Goal: Transaction & Acquisition: Purchase product/service

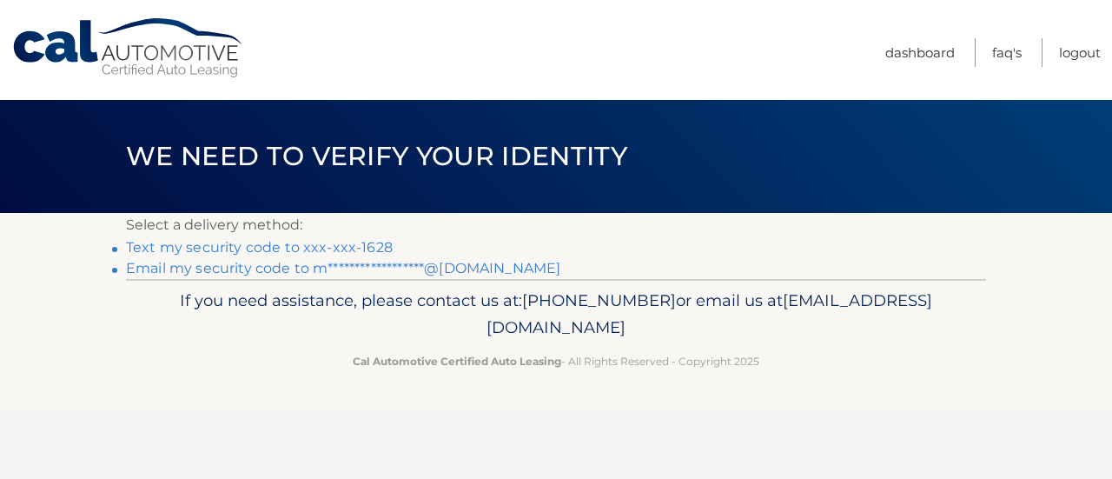
click at [346, 246] on link "Text my security code to xxx-xxx-1628" at bounding box center [259, 247] width 267 height 17
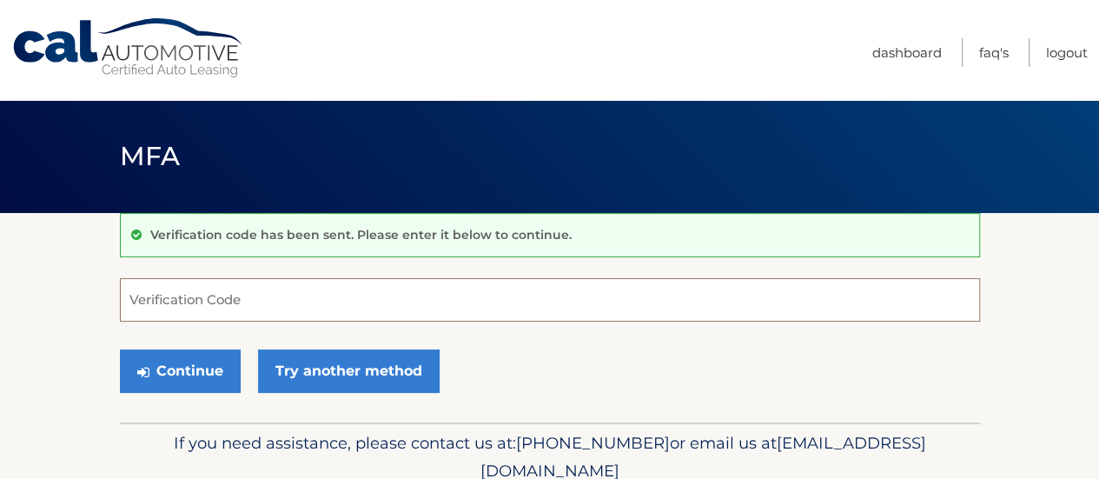
click at [151, 293] on input "Verification Code" at bounding box center [550, 299] width 860 height 43
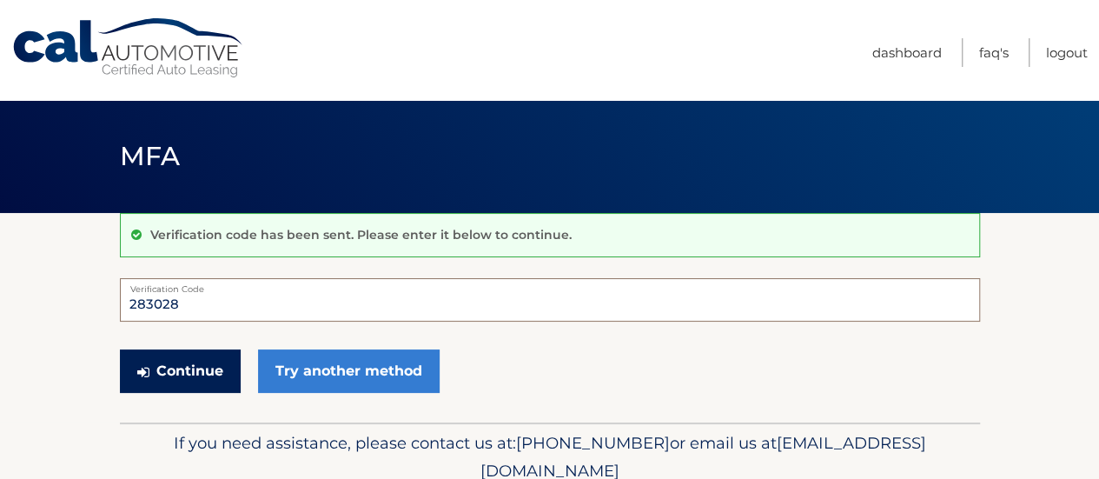
type input "283028"
click at [207, 380] on button "Continue" at bounding box center [180, 370] width 121 height 43
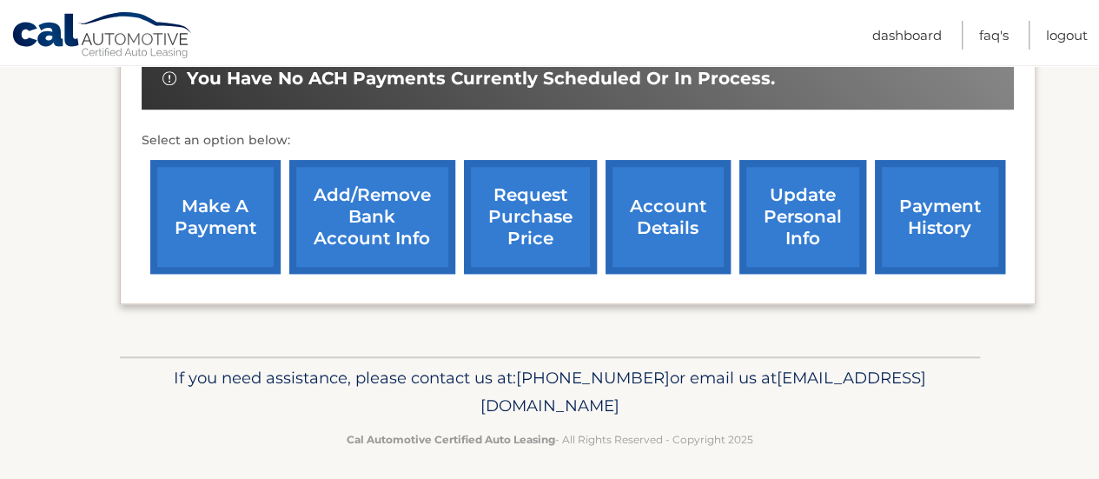
scroll to position [597, 0]
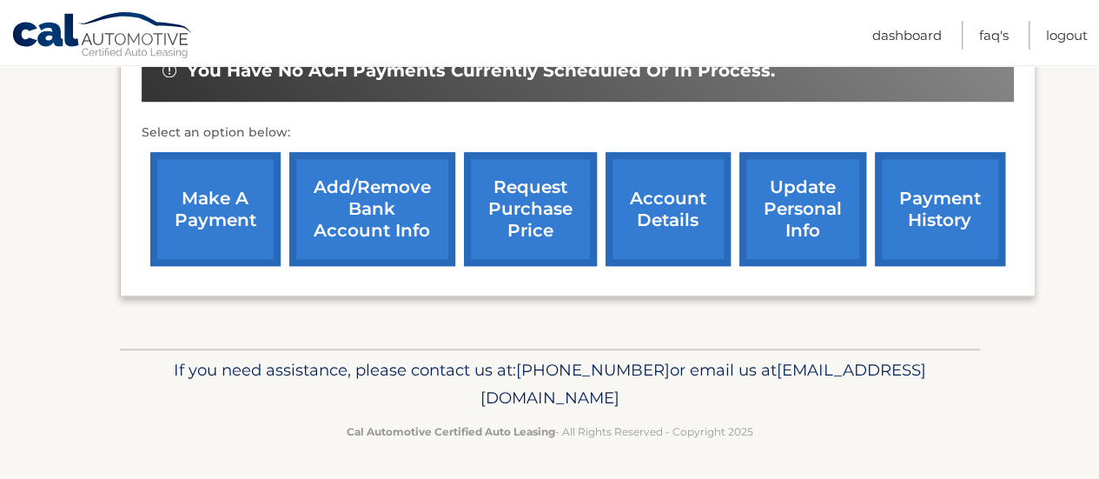
click at [221, 218] on link "make a payment" at bounding box center [215, 209] width 130 height 114
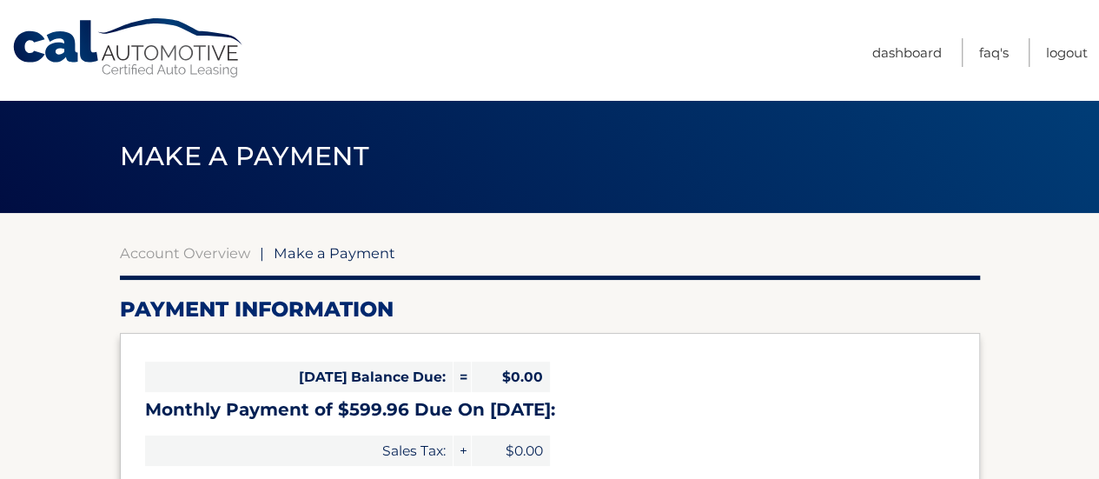
select select "NjFkNWU2ZGYtMDA4My00MzAzLWI3ZjQtOGY4NDI0OTEwZDk0"
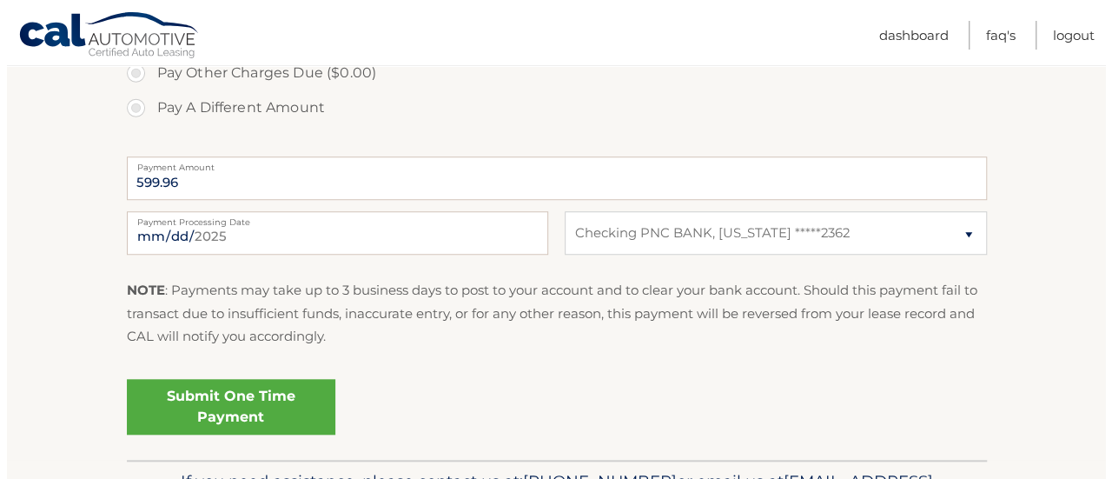
scroll to position [695, 0]
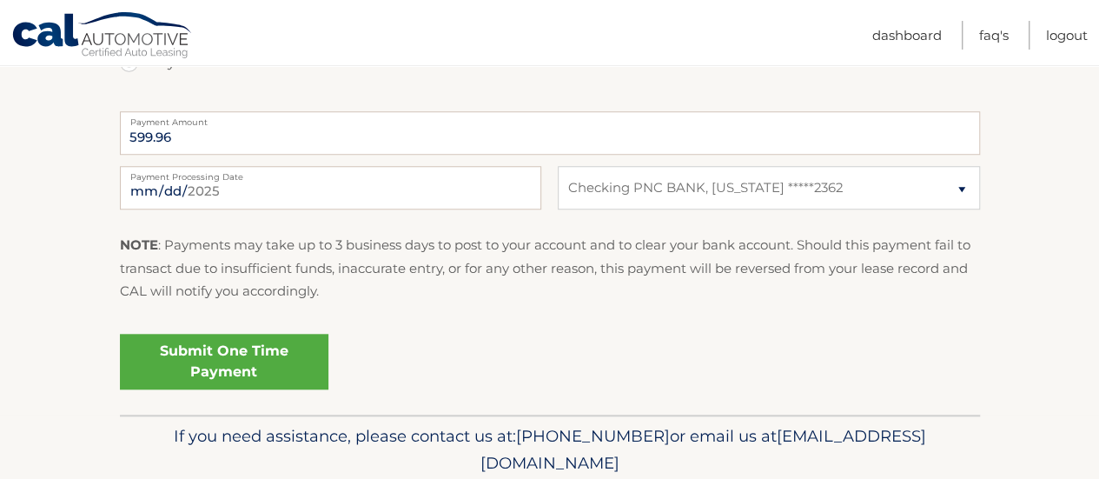
click at [233, 360] on link "Submit One Time Payment" at bounding box center [224, 362] width 208 height 56
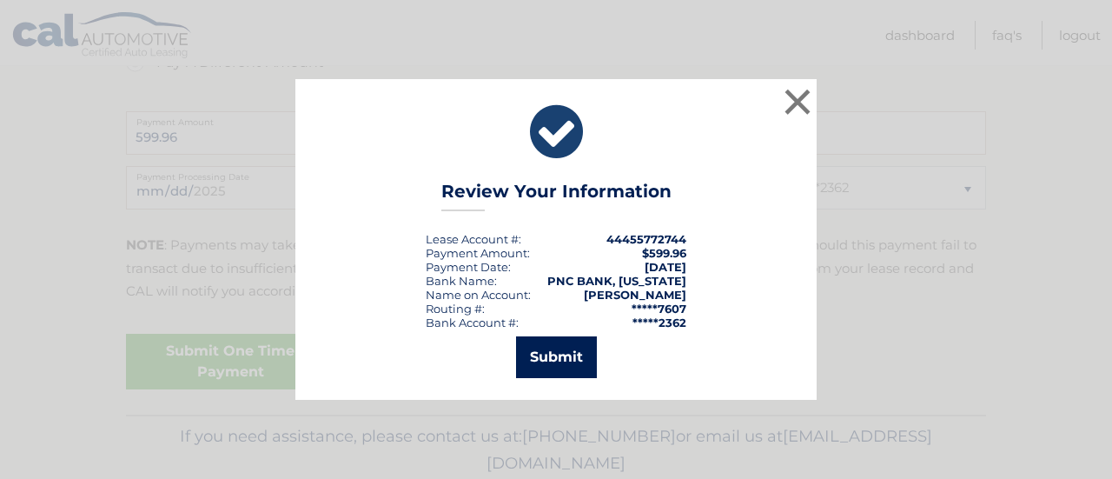
click at [536, 360] on button "Submit" at bounding box center [556, 357] width 81 height 42
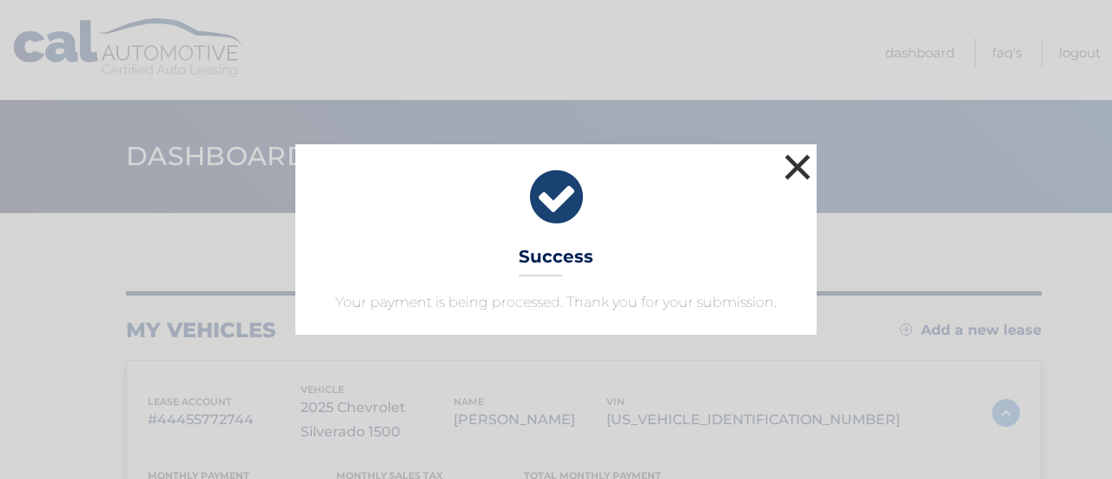
click at [783, 165] on button "×" at bounding box center [797, 166] width 35 height 35
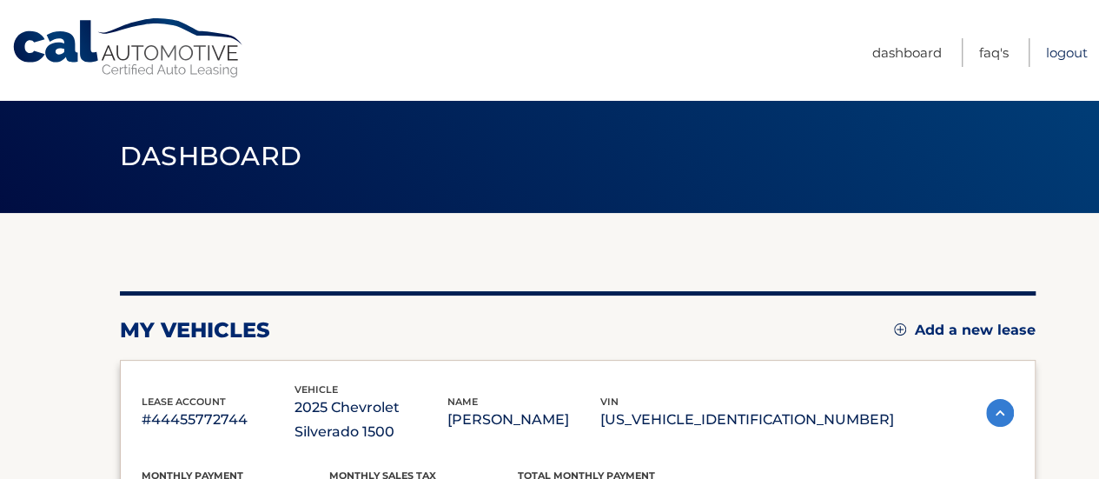
click at [1054, 55] on link "Logout" at bounding box center [1067, 52] width 42 height 29
